Goal: Transaction & Acquisition: Subscribe to service/newsletter

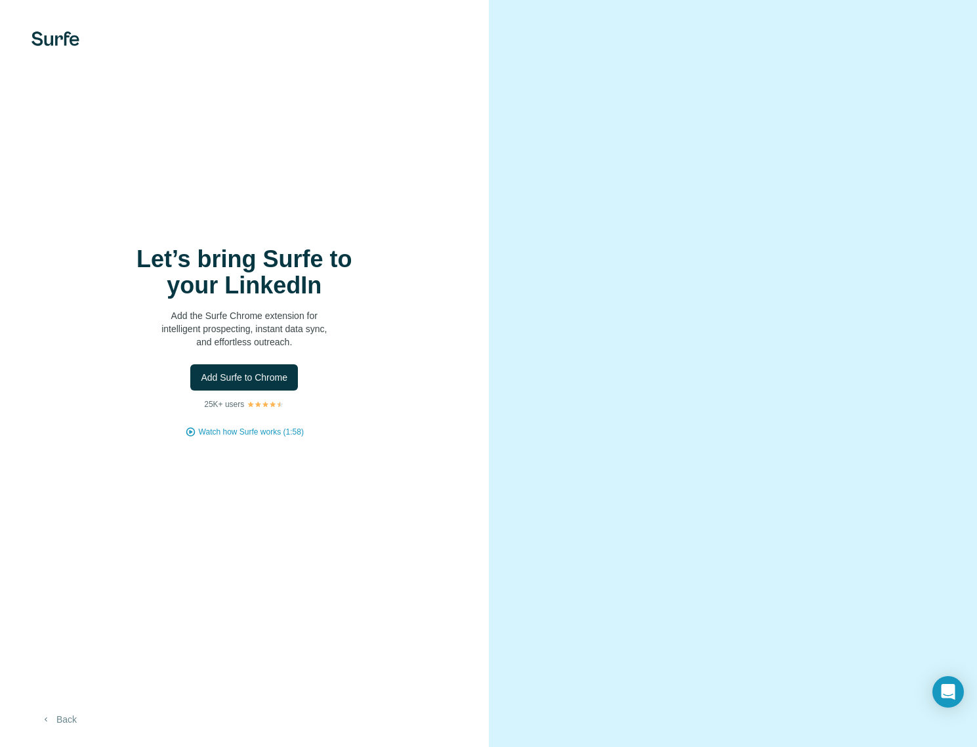
click at [72, 716] on button "Back" at bounding box center [58, 719] width 54 height 24
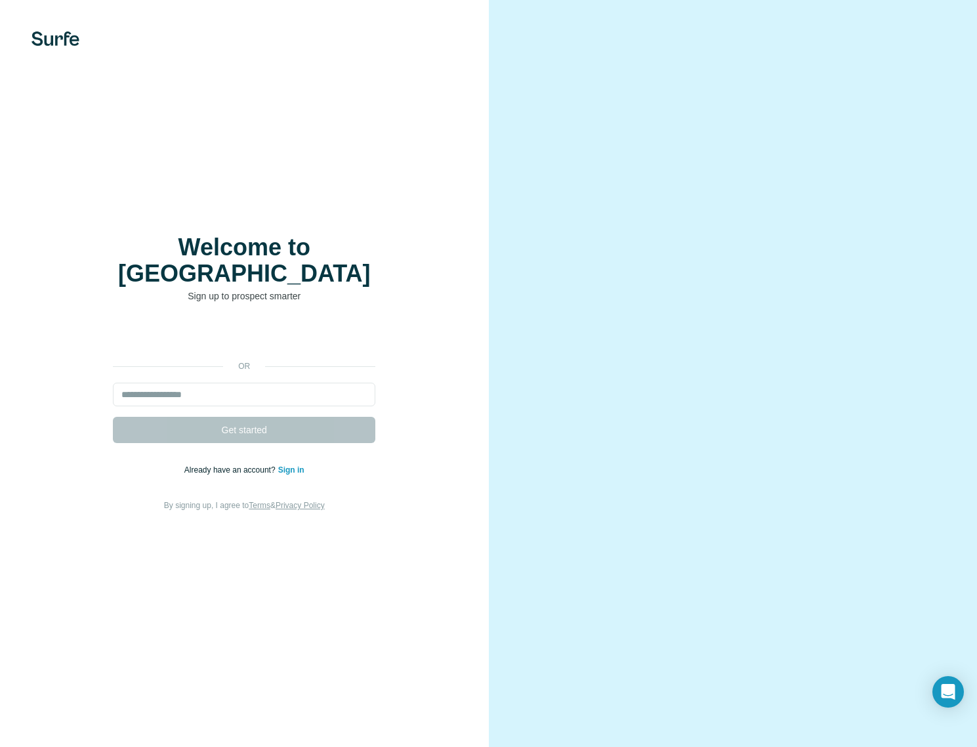
click at [289, 465] on link "Sign in" at bounding box center [291, 469] width 26 height 9
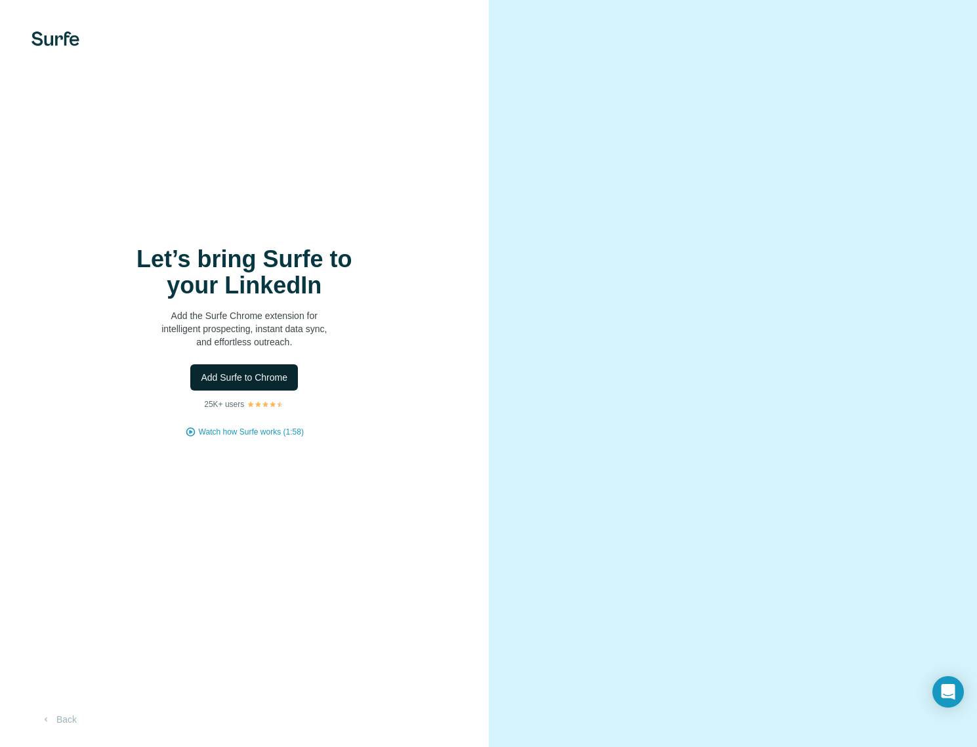
click at [263, 375] on span "Add Surfe to Chrome" at bounding box center [244, 377] width 87 height 13
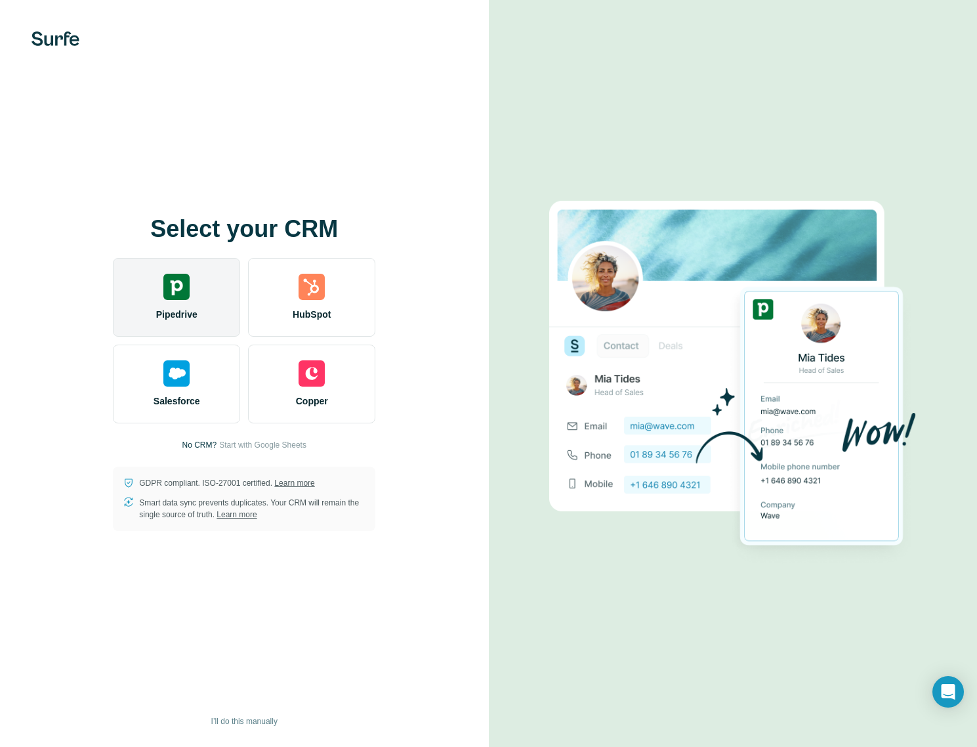
click at [146, 302] on div "Pipedrive" at bounding box center [176, 297] width 127 height 79
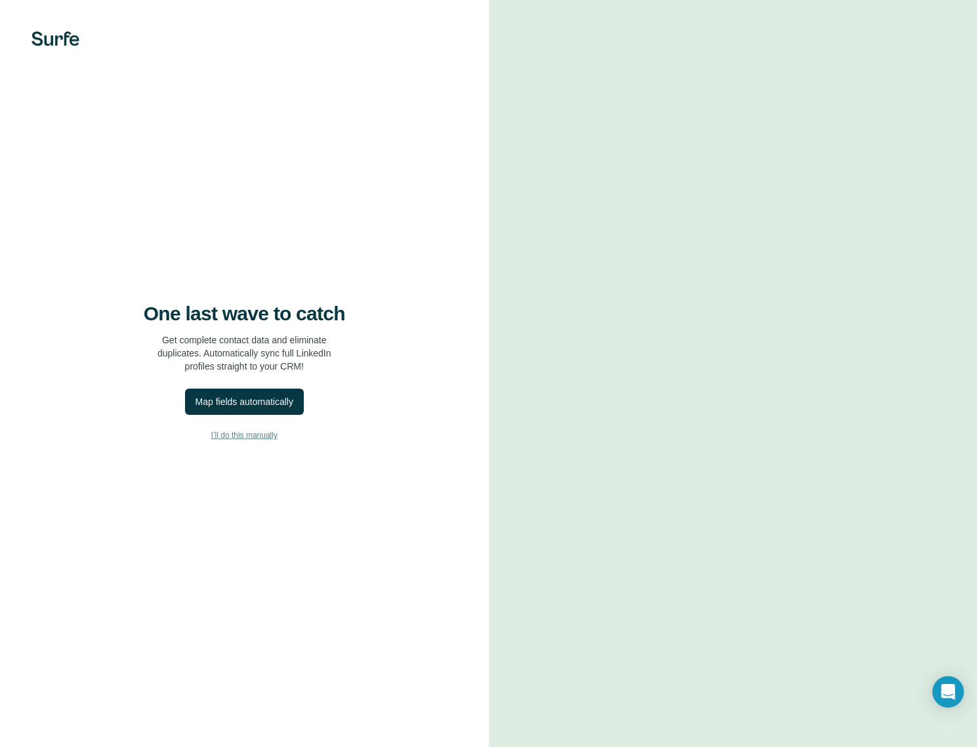
click at [255, 434] on span "I’ll do this manually" at bounding box center [244, 435] width 66 height 12
click at [245, 438] on span "I’ll do this manually" at bounding box center [244, 435] width 66 height 12
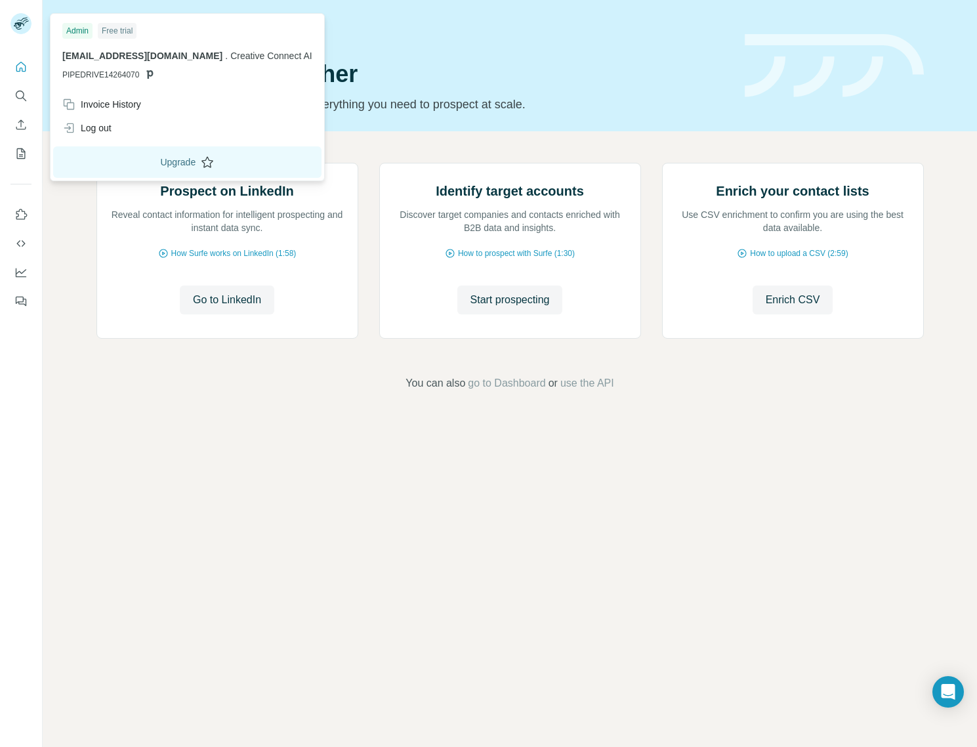
click at [158, 162] on button "Upgrade" at bounding box center [187, 161] width 268 height 31
